Goal: Task Accomplishment & Management: Manage account settings

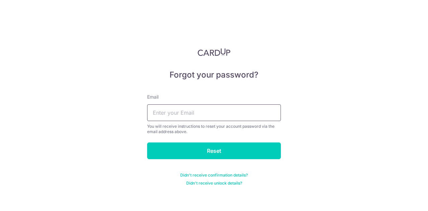
click at [198, 113] on input "text" at bounding box center [214, 112] width 134 height 17
type input "[PERSON_NAME][EMAIL_ADDRESS][PERSON_NAME][DOMAIN_NAME]"
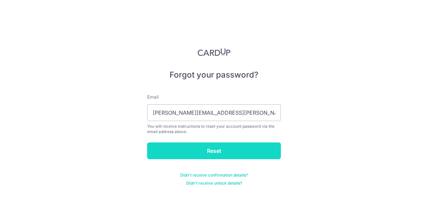
click at [203, 154] on input "Reset" at bounding box center [214, 151] width 134 height 17
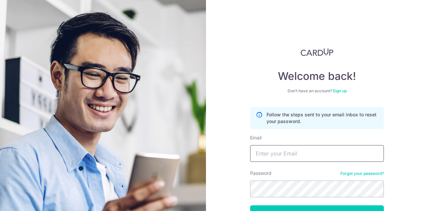
click at [300, 150] on input "Email" at bounding box center [317, 153] width 134 height 17
click at [289, 148] on input "Email" at bounding box center [317, 153] width 134 height 17
